Goal: Information Seeking & Learning: Learn about a topic

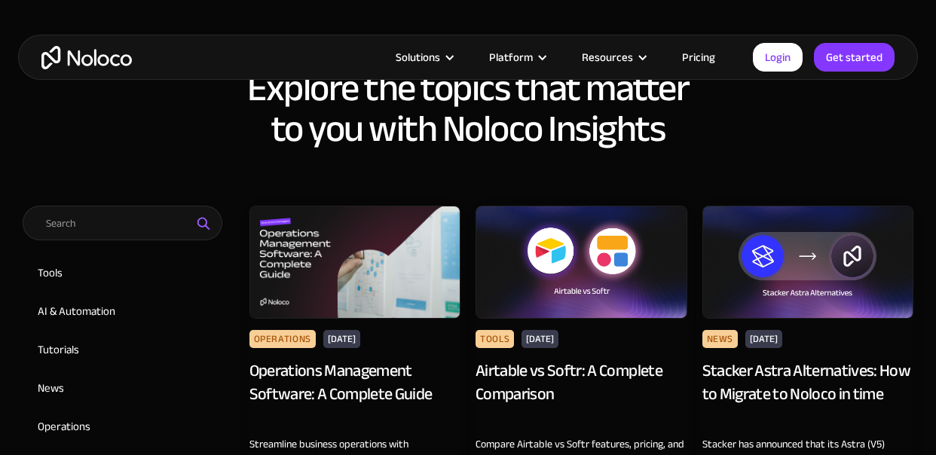
scroll to position [752, 0]
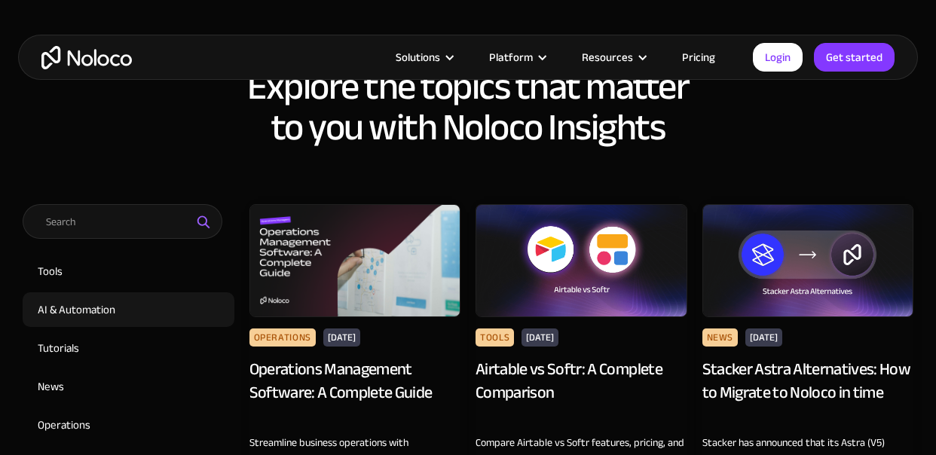
click at [100, 292] on input "AI & Automation" at bounding box center [129, 309] width 212 height 35
checkbox input "true"
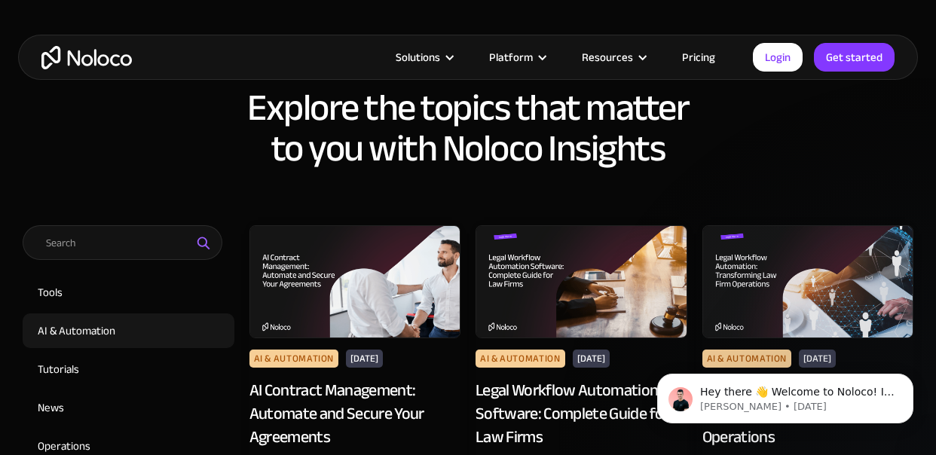
scroll to position [780, 0]
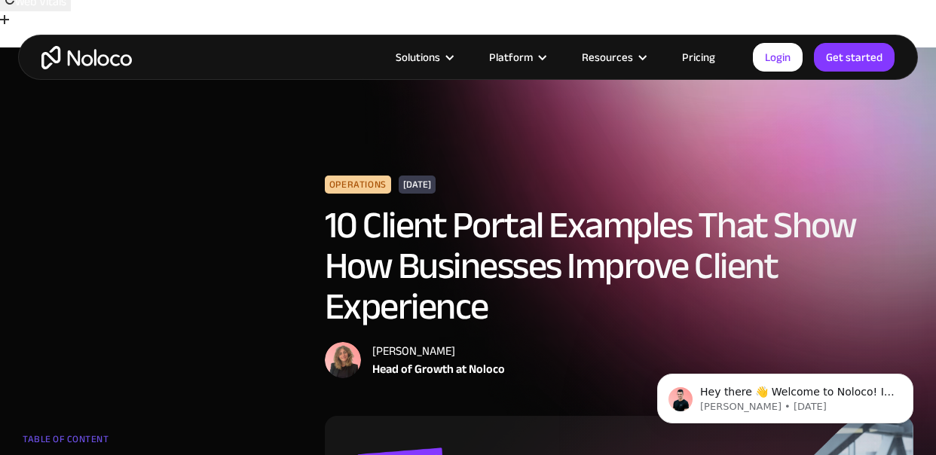
scroll to position [24, 0]
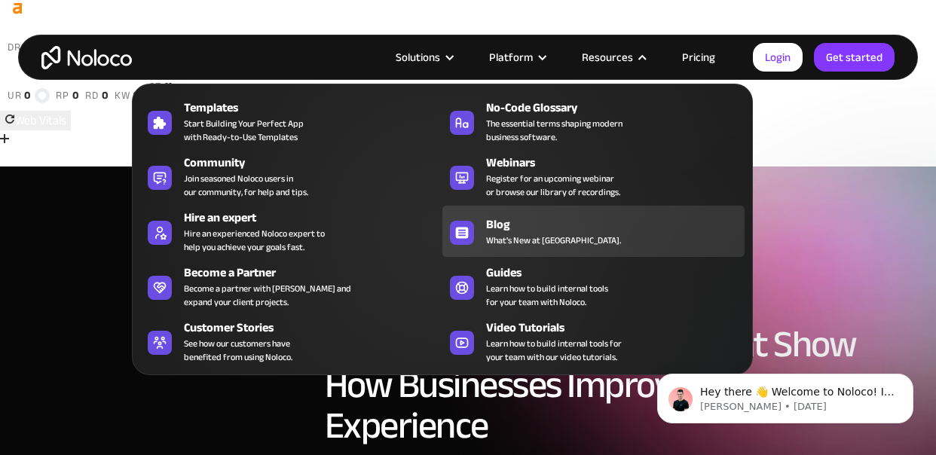
click at [532, 243] on span "What's New at [GEOGRAPHIC_DATA]." at bounding box center [553, 241] width 135 height 14
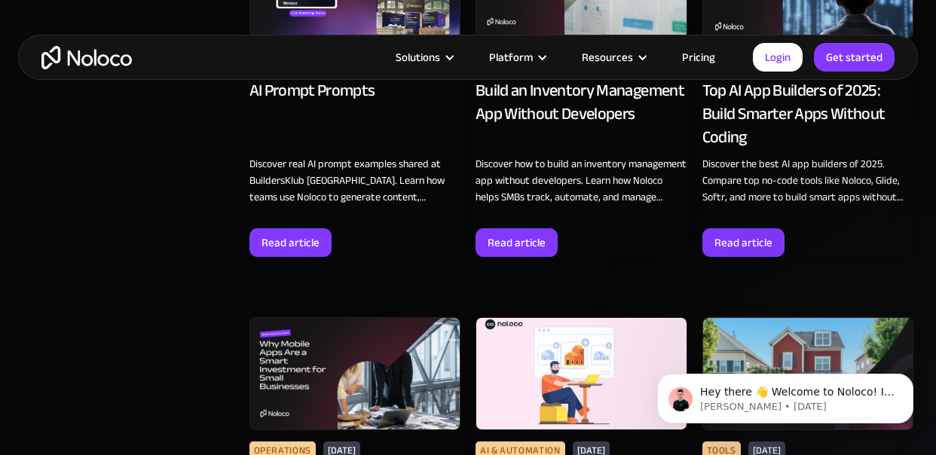
scroll to position [4958, 0]
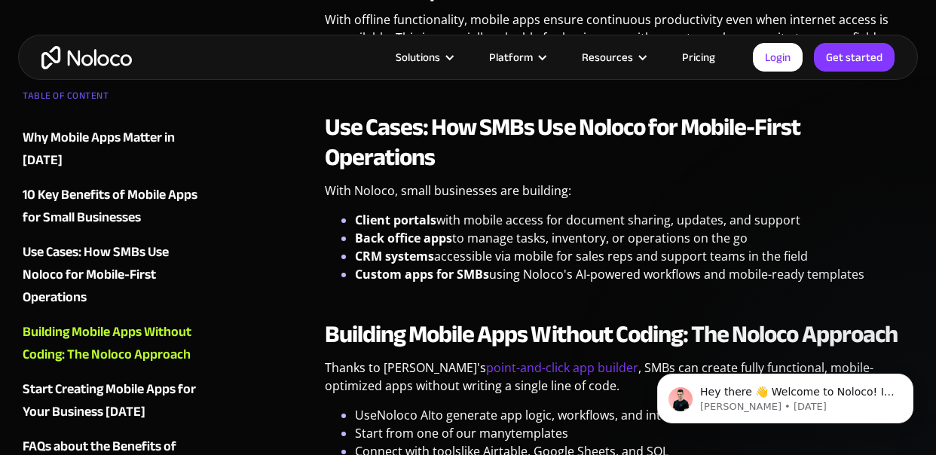
scroll to position [2474, 0]
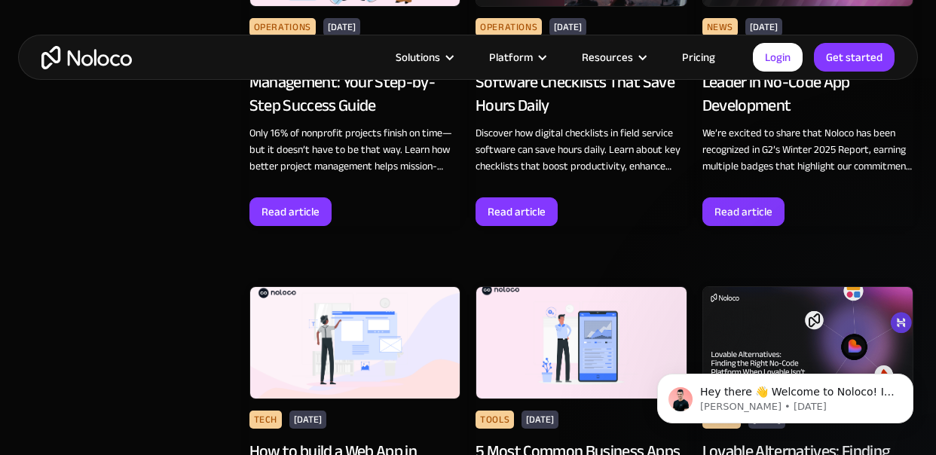
scroll to position [8520, 0]
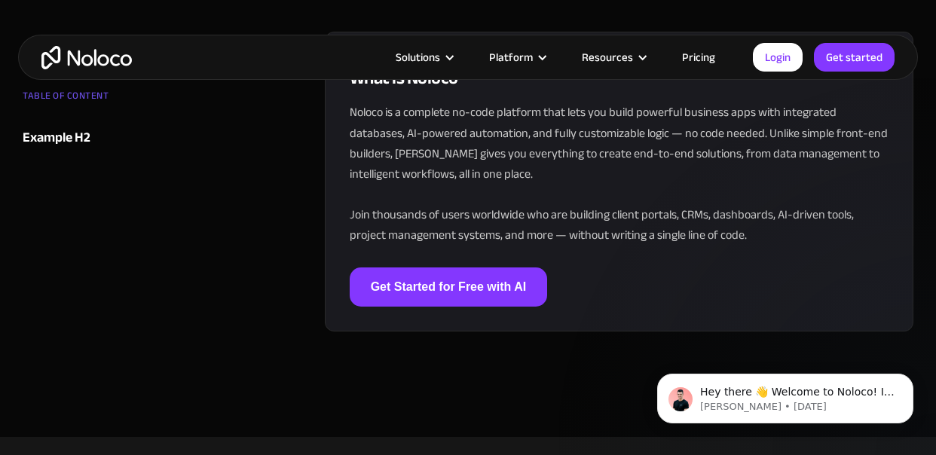
scroll to position [4505, 0]
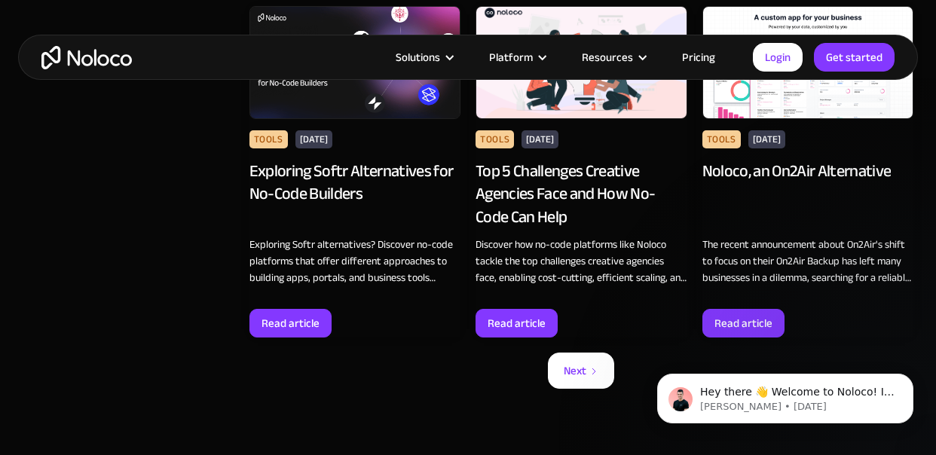
scroll to position [13504, 0]
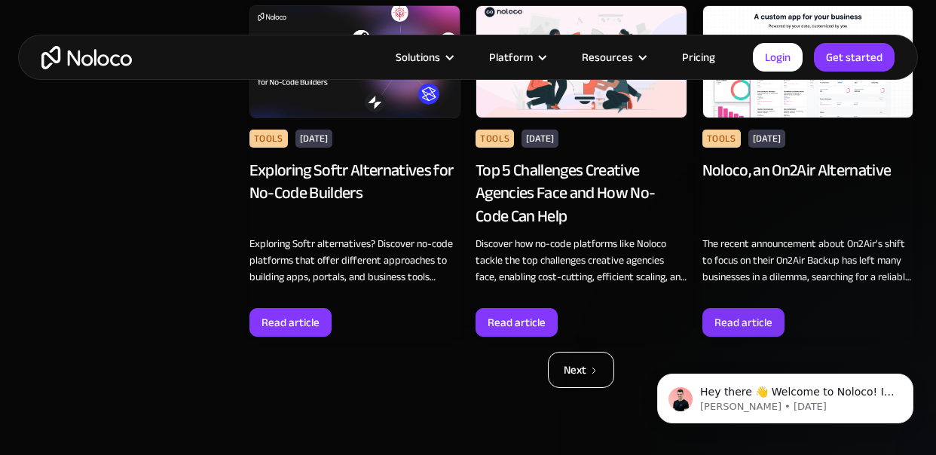
click at [592, 366] on icon "Next Page" at bounding box center [593, 370] width 9 height 9
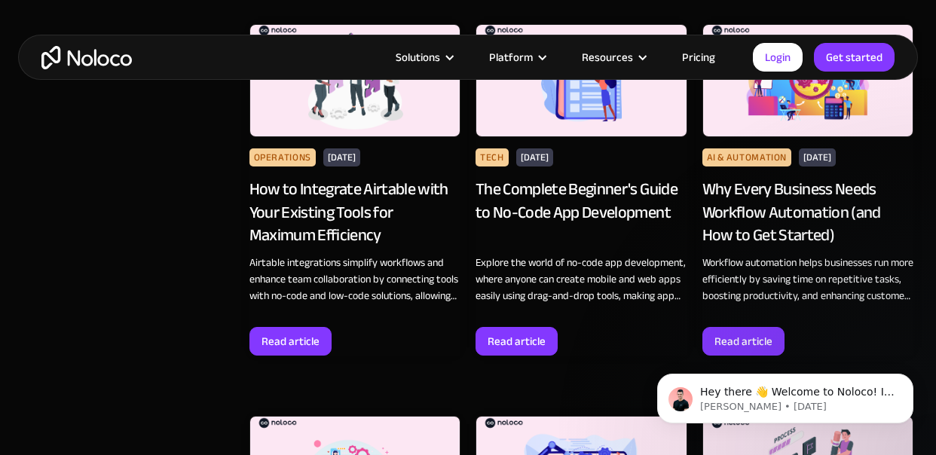
scroll to position [3665, 0]
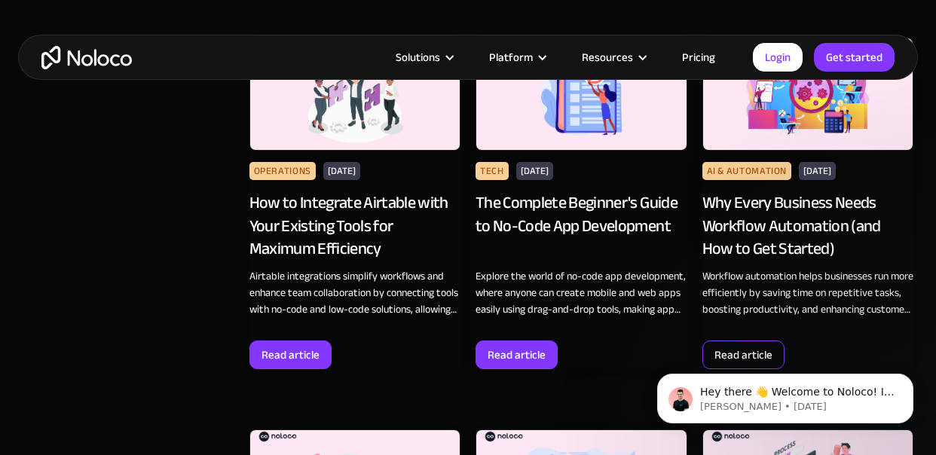
click at [761, 345] on div "Read article" at bounding box center [744, 355] width 58 height 20
